Goal: Transaction & Acquisition: Purchase product/service

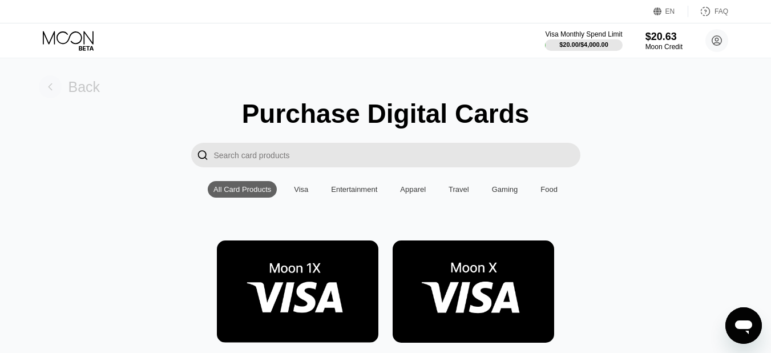
click at [79, 81] on div "Back" at bounding box center [84, 87] width 32 height 17
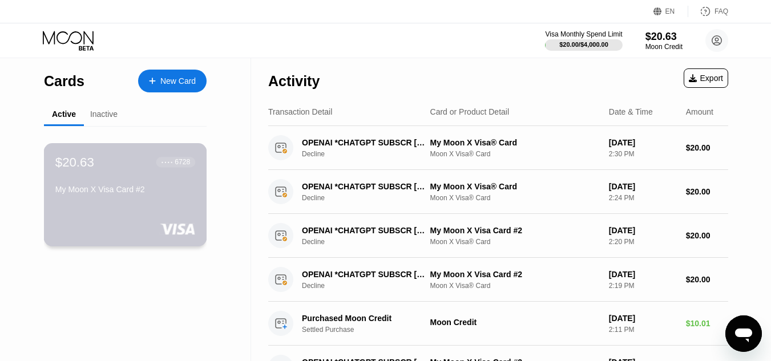
click at [116, 170] on div "$20.63 ● ● ● ● 6728" at bounding box center [125, 162] width 140 height 15
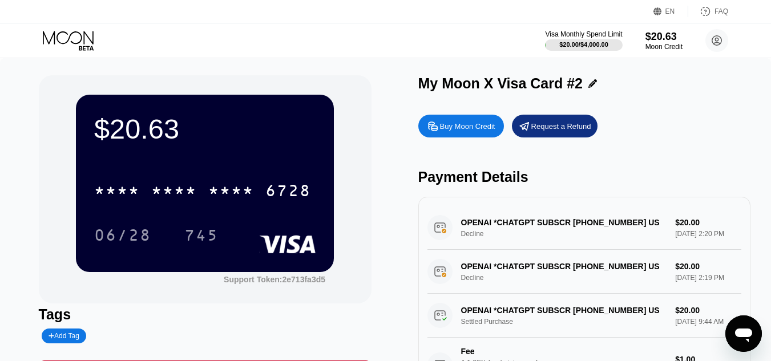
click at [244, 42] on div "Visa Monthly Spend Limit $20.00 / $4,000.00 $20.63 Moon Credit ahusi647frank@ou…" at bounding box center [385, 40] width 771 height 34
click at [440, 131] on div "Buy Moon Credit" at bounding box center [467, 127] width 55 height 10
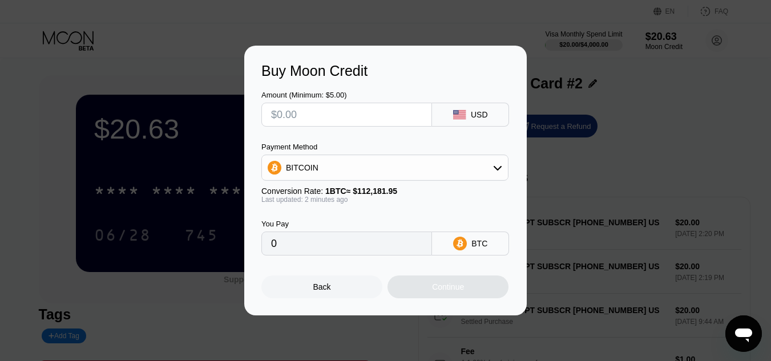
click at [406, 110] on input "text" at bounding box center [346, 114] width 151 height 23
click at [427, 164] on div "BITCOIN" at bounding box center [385, 167] width 246 height 23
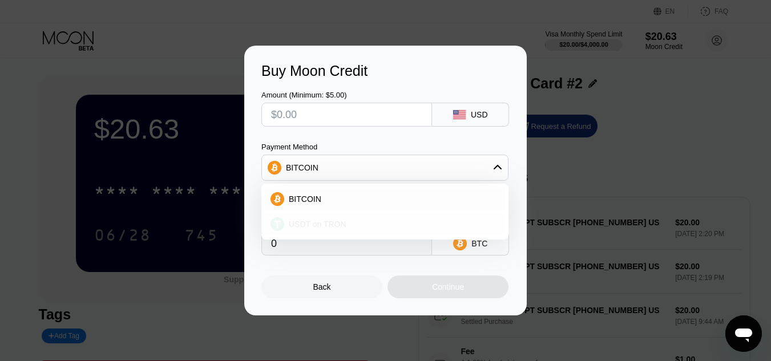
click at [349, 231] on div "USDT on TRON" at bounding box center [385, 224] width 240 height 23
type input "0.00"
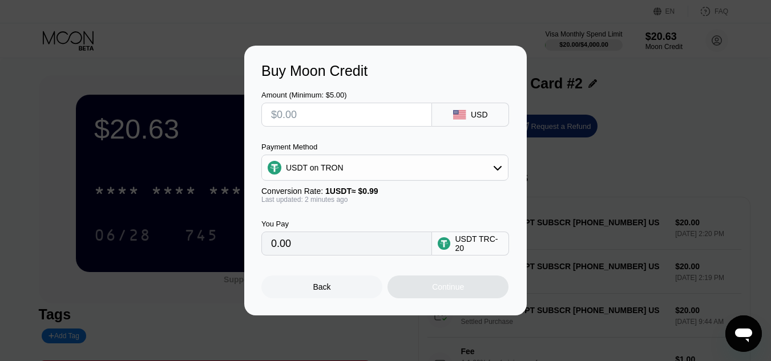
click at [362, 107] on input "text" at bounding box center [346, 114] width 151 height 23
type input "$5"
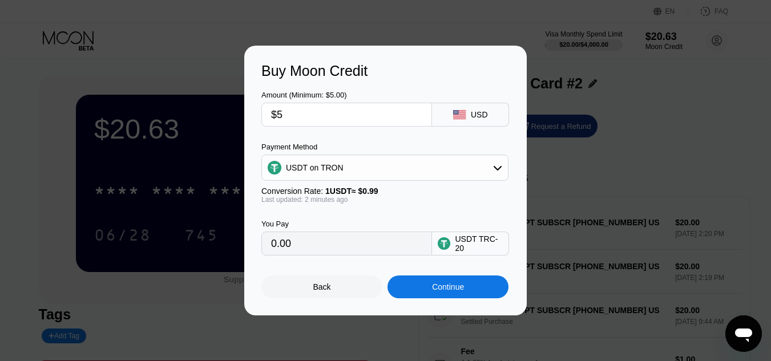
type input "5.05"
type input "0.00"
type input "$10"
type input "10.10"
type input "$10"
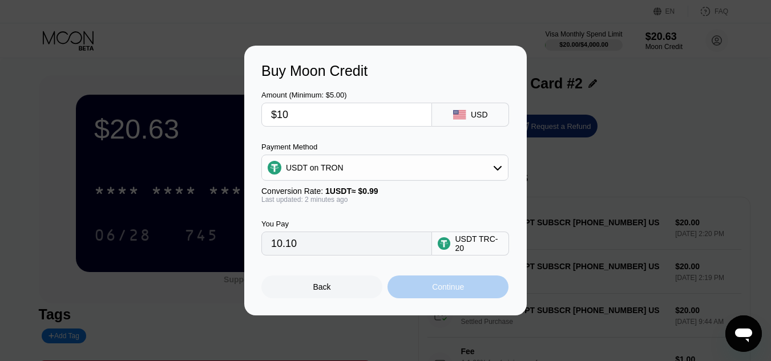
click at [462, 292] on div "Continue" at bounding box center [448, 287] width 32 height 9
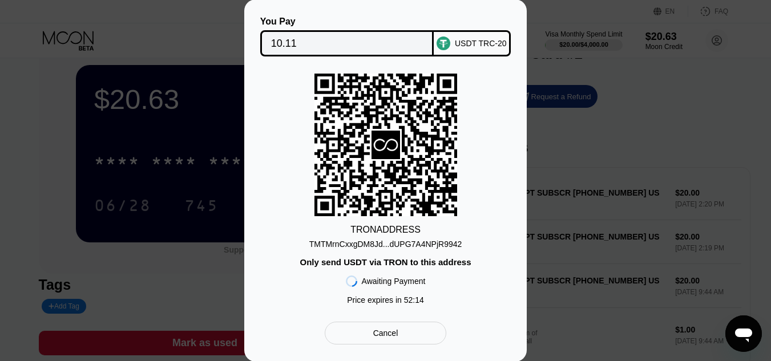
scroll to position [26, 0]
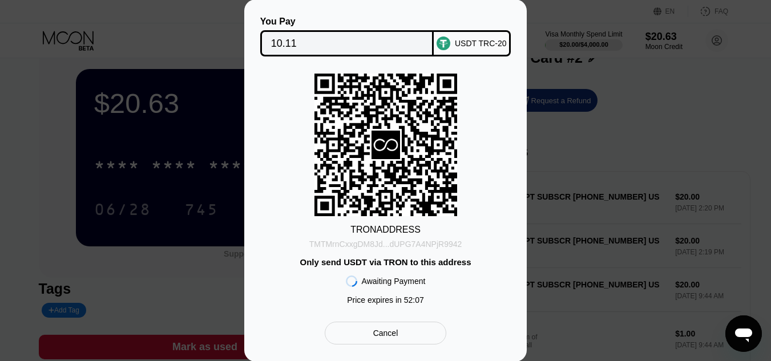
click at [354, 245] on div "TMTMrnCxxgDM8Jd...dUPG7A4NPjR9942" at bounding box center [385, 244] width 153 height 9
click at [267, 128] on div "TRON ADDRESS TMTMrnCxxgDM8Jd...dUPG7A4NPjR9942 Only send USDT via TRON to this …" at bounding box center [385, 192] width 248 height 237
click at [410, 332] on div "Cancel" at bounding box center [386, 333] width 122 height 23
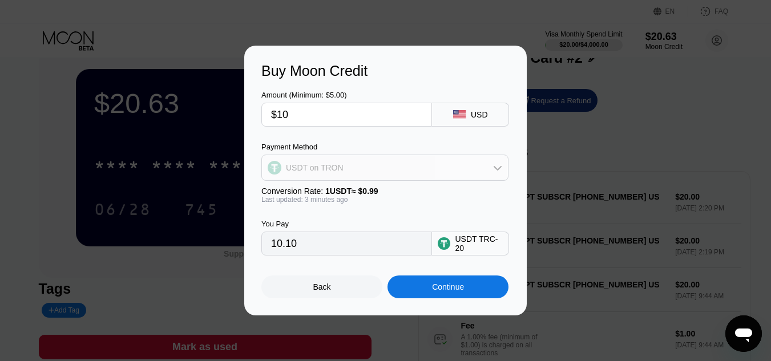
click at [325, 172] on div "USDT on TRON" at bounding box center [315, 167] width 58 height 9
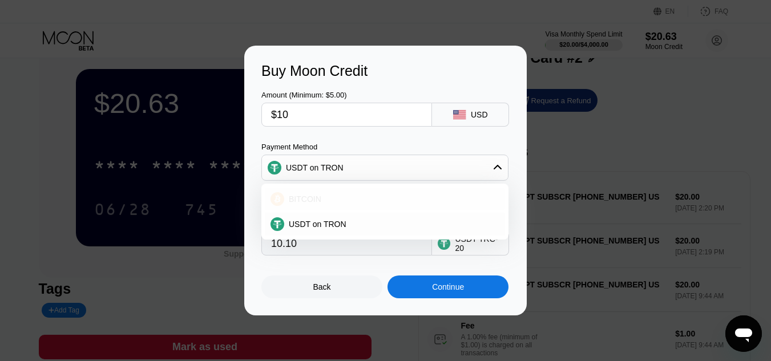
click at [302, 201] on span "BITCOIN" at bounding box center [305, 199] width 33 height 9
type input "0.00008918"
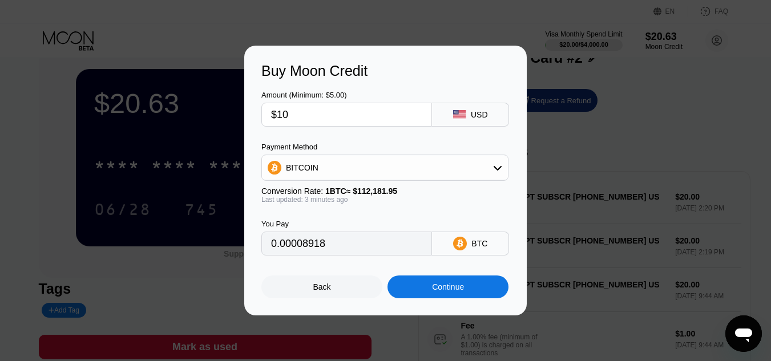
click at [355, 119] on input "$10" at bounding box center [346, 114] width 151 height 23
type input "$1015"
type input "0.00905093"
type input "$101"
type input "0.00090064"
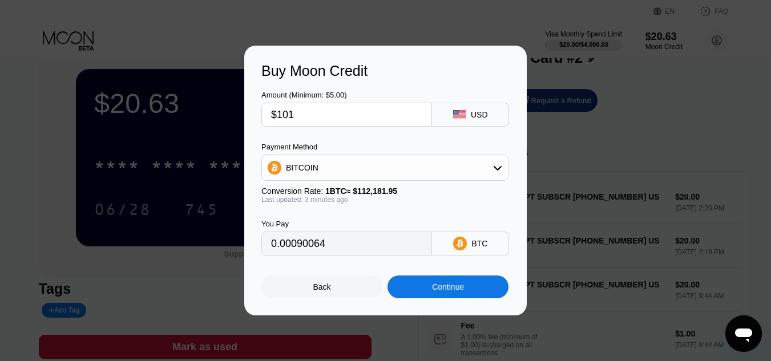
type input "$10"
type input "0.00008918"
type input "$1"
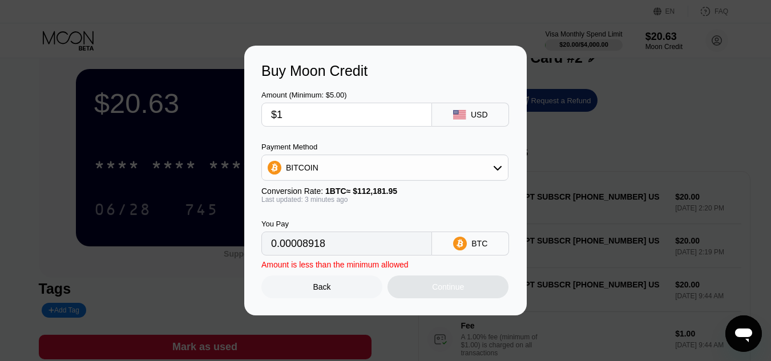
type input "0.00000892"
type input "$15"
type input "0.00013376"
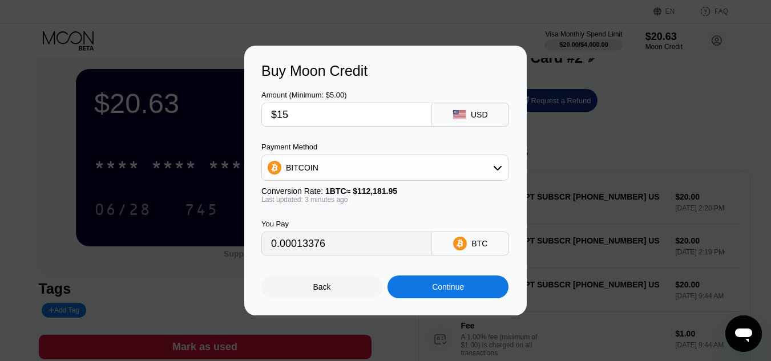
type input "$1"
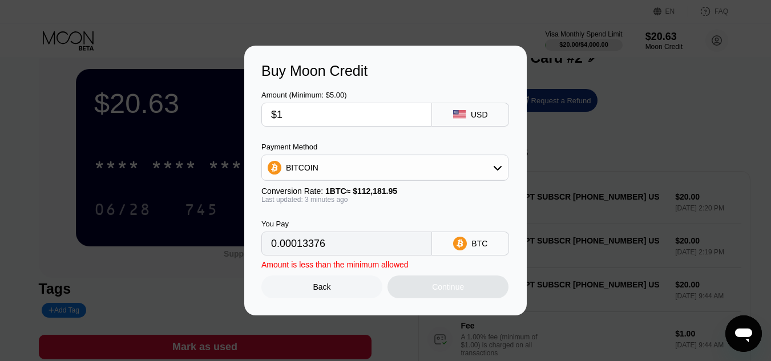
type input "0.00000892"
type input "$10"
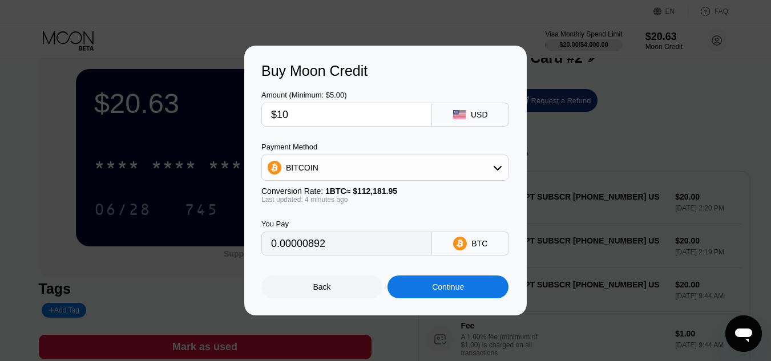
type input "0.00008918"
click at [453, 298] on div "Continue" at bounding box center [448, 287] width 121 height 23
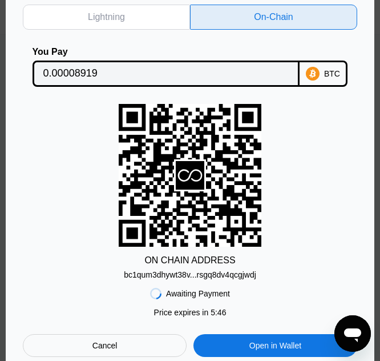
click at [197, 268] on div "bc1qum3dhywt38v...rsgq8dv4qcgjwdj" at bounding box center [190, 272] width 132 height 14
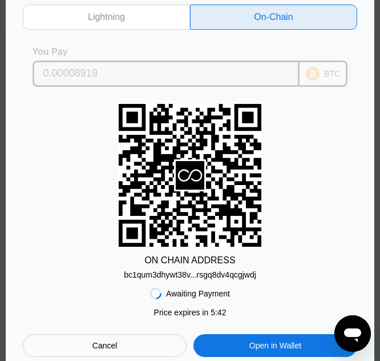
click at [213, 63] on input "0.00008919" at bounding box center [166, 73] width 246 height 23
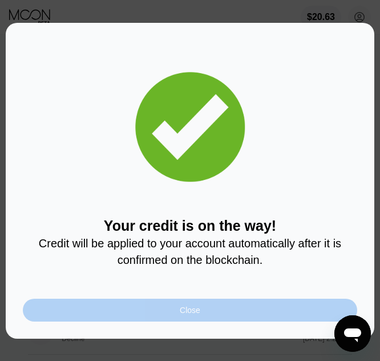
click at [220, 310] on div "Close" at bounding box center [190, 309] width 334 height 23
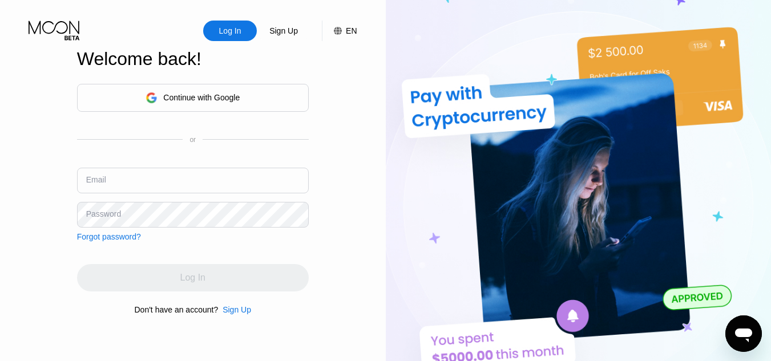
type input "[EMAIL_ADDRESS][DOMAIN_NAME]"
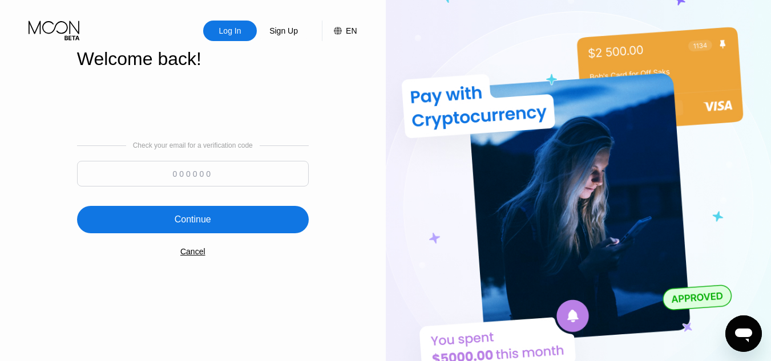
click at [270, 175] on input at bounding box center [193, 174] width 232 height 26
paste input "924481"
type input "924481"
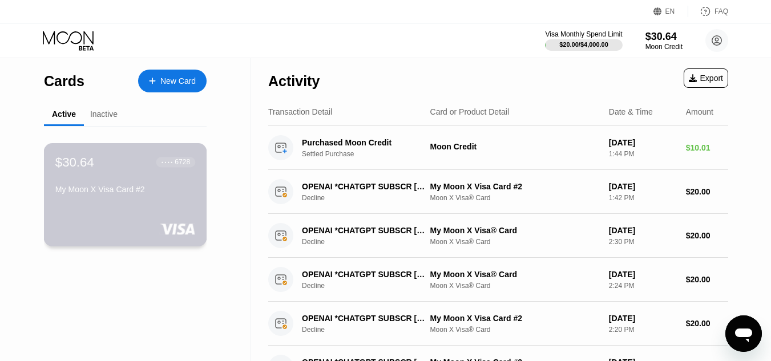
click at [65, 170] on div "$30.64" at bounding box center [74, 162] width 39 height 15
